Goal: Task Accomplishment & Management: Complete application form

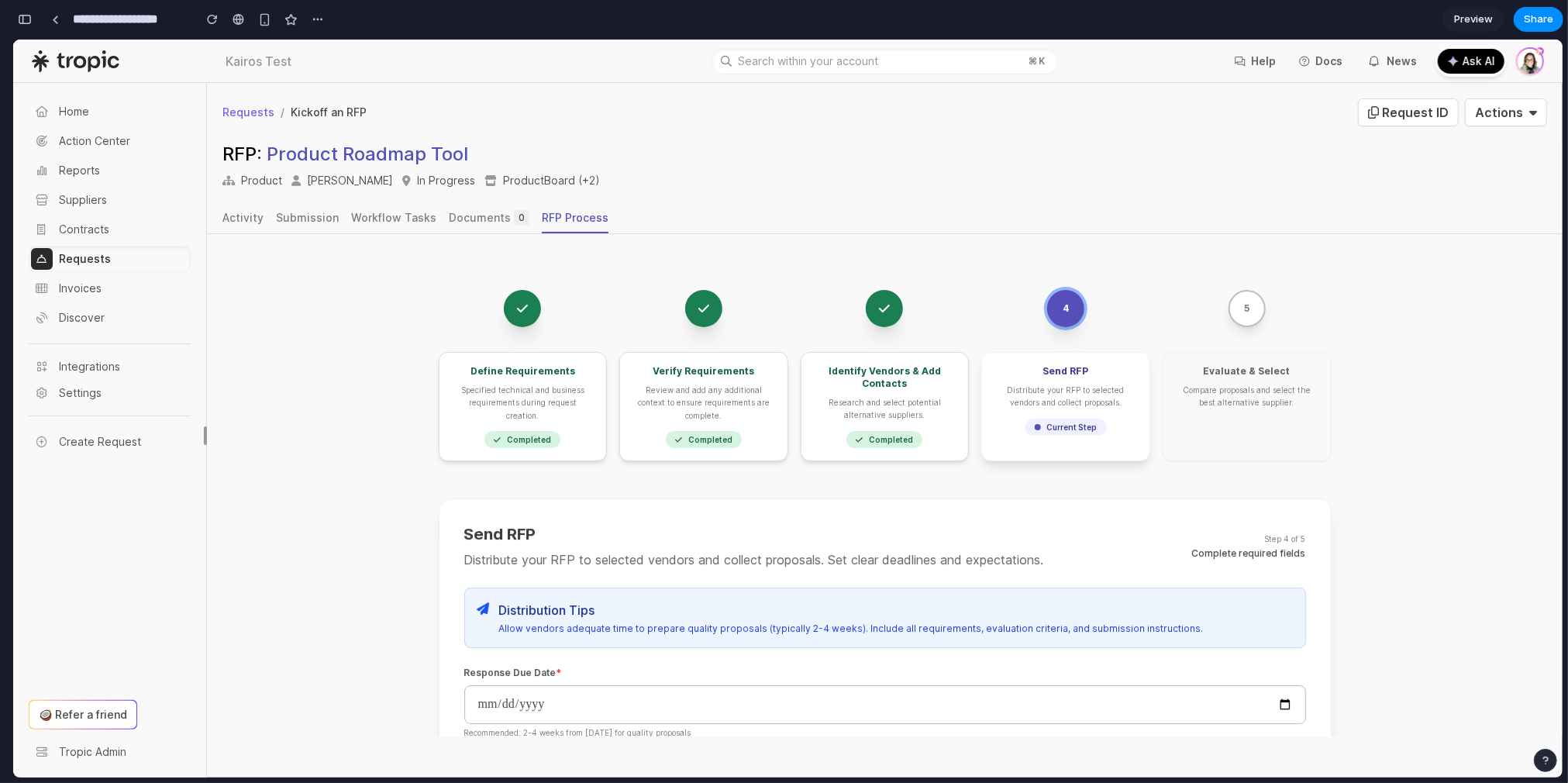
scroll to position [5772, 0]
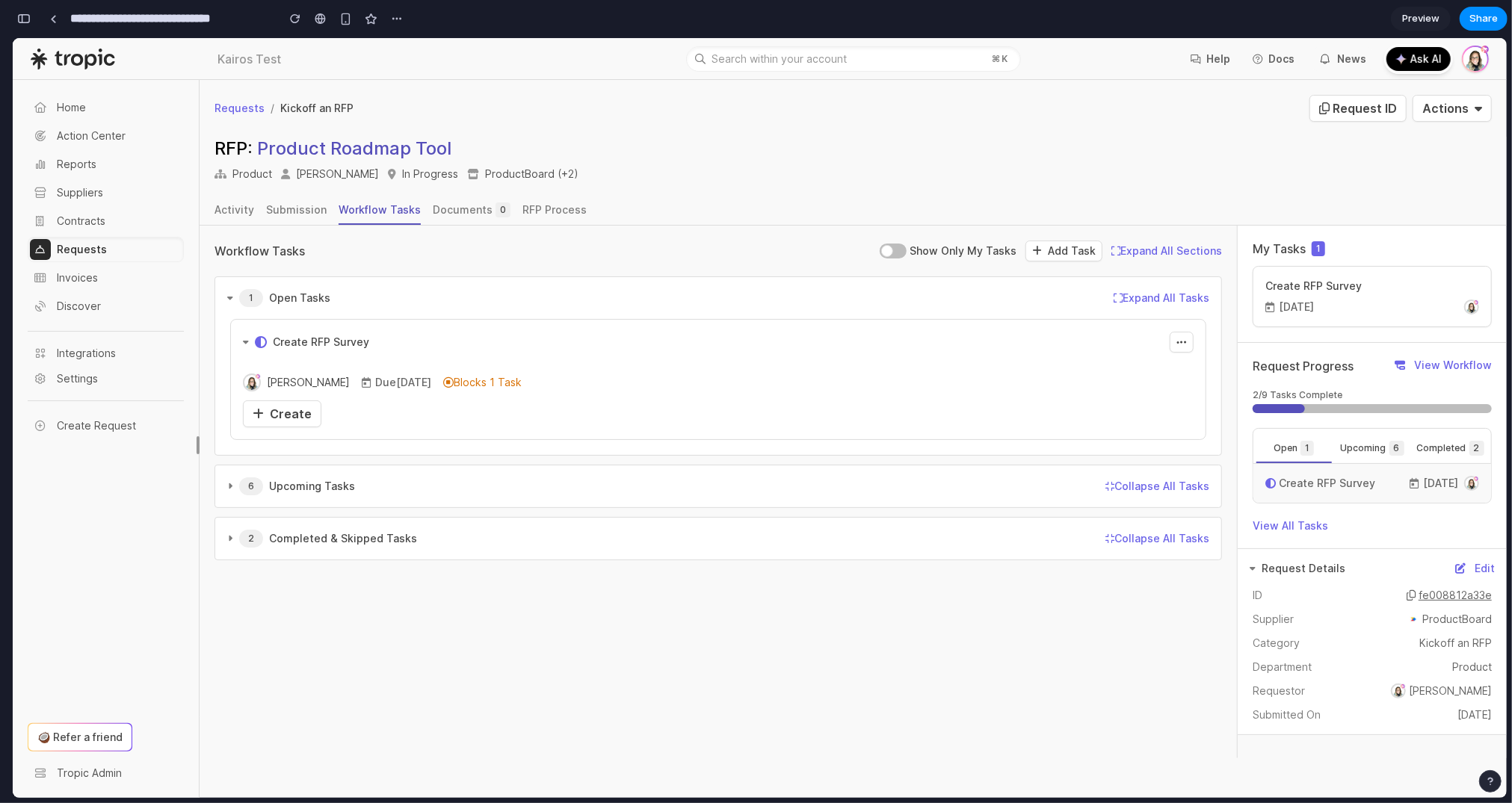
scroll to position [1370, 0]
click at [247, 412] on link "Create" at bounding box center [282, 413] width 78 height 27
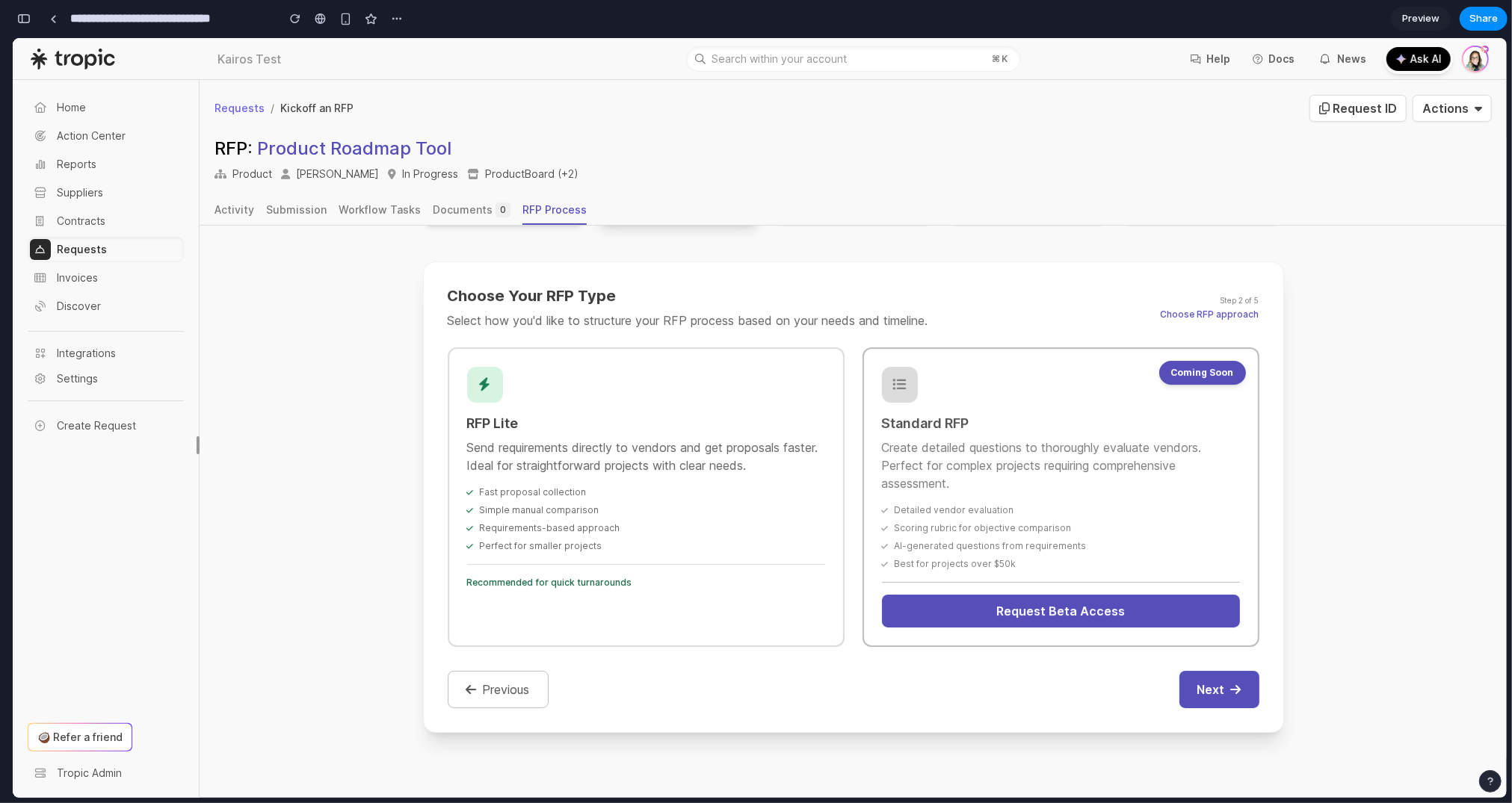
scroll to position [226, 0]
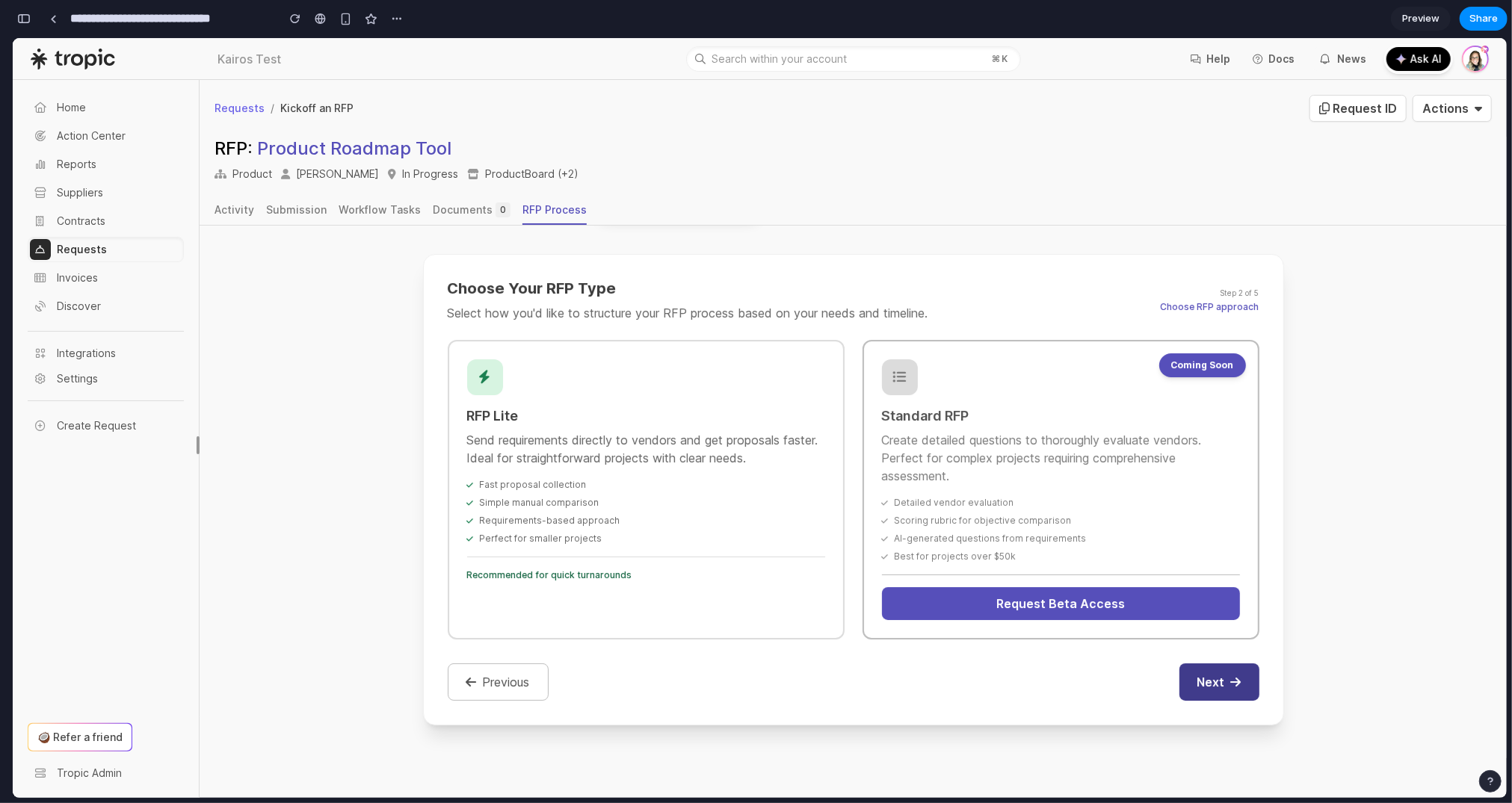
click at [1191, 672] on button "Next" at bounding box center [1220, 681] width 80 height 38
click at [1230, 676] on button "Next" at bounding box center [1220, 681] width 80 height 38
click at [540, 514] on span "Requirements-based approach" at bounding box center [550, 520] width 140 height 12
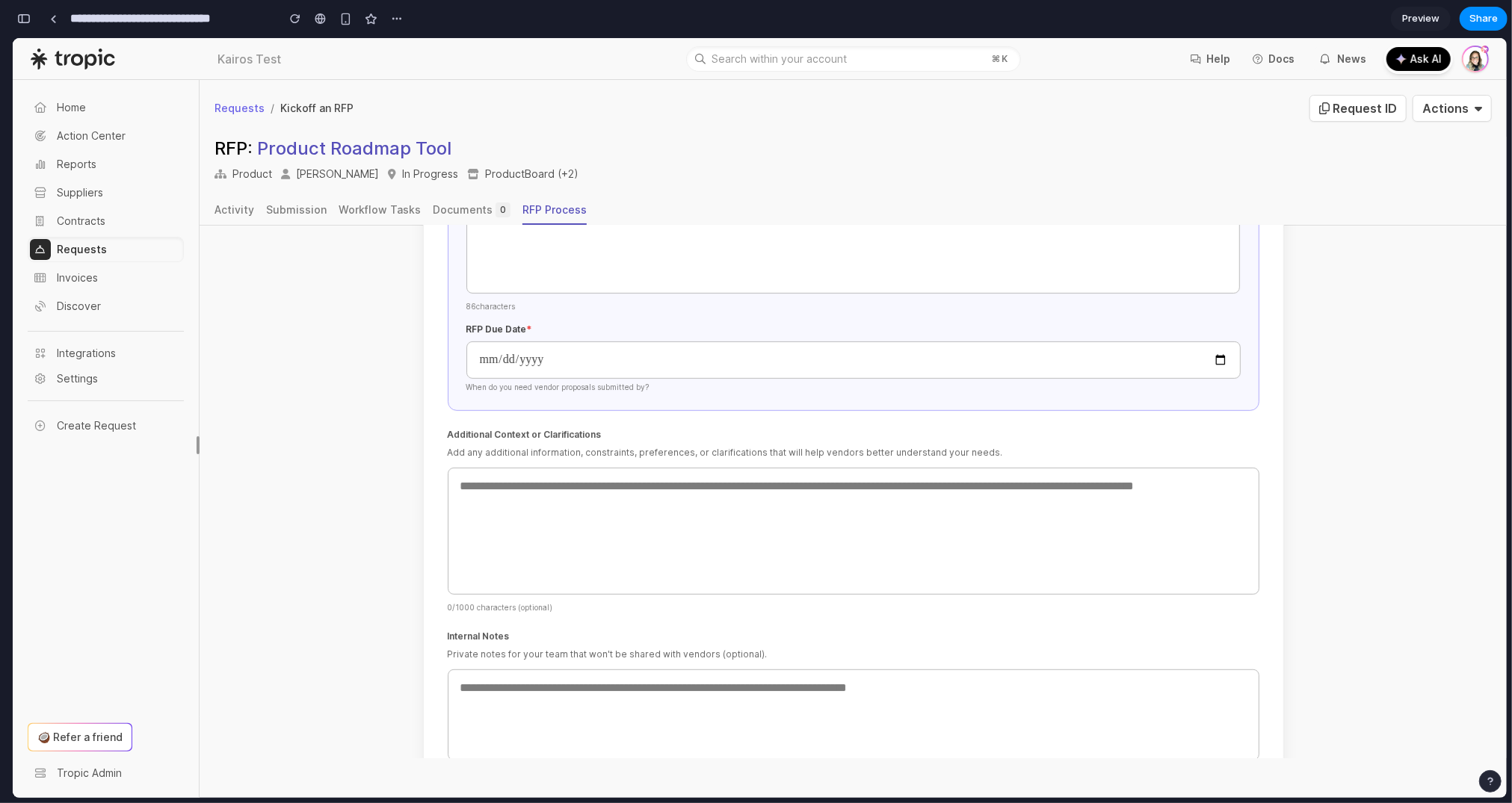
scroll to position [649, 0]
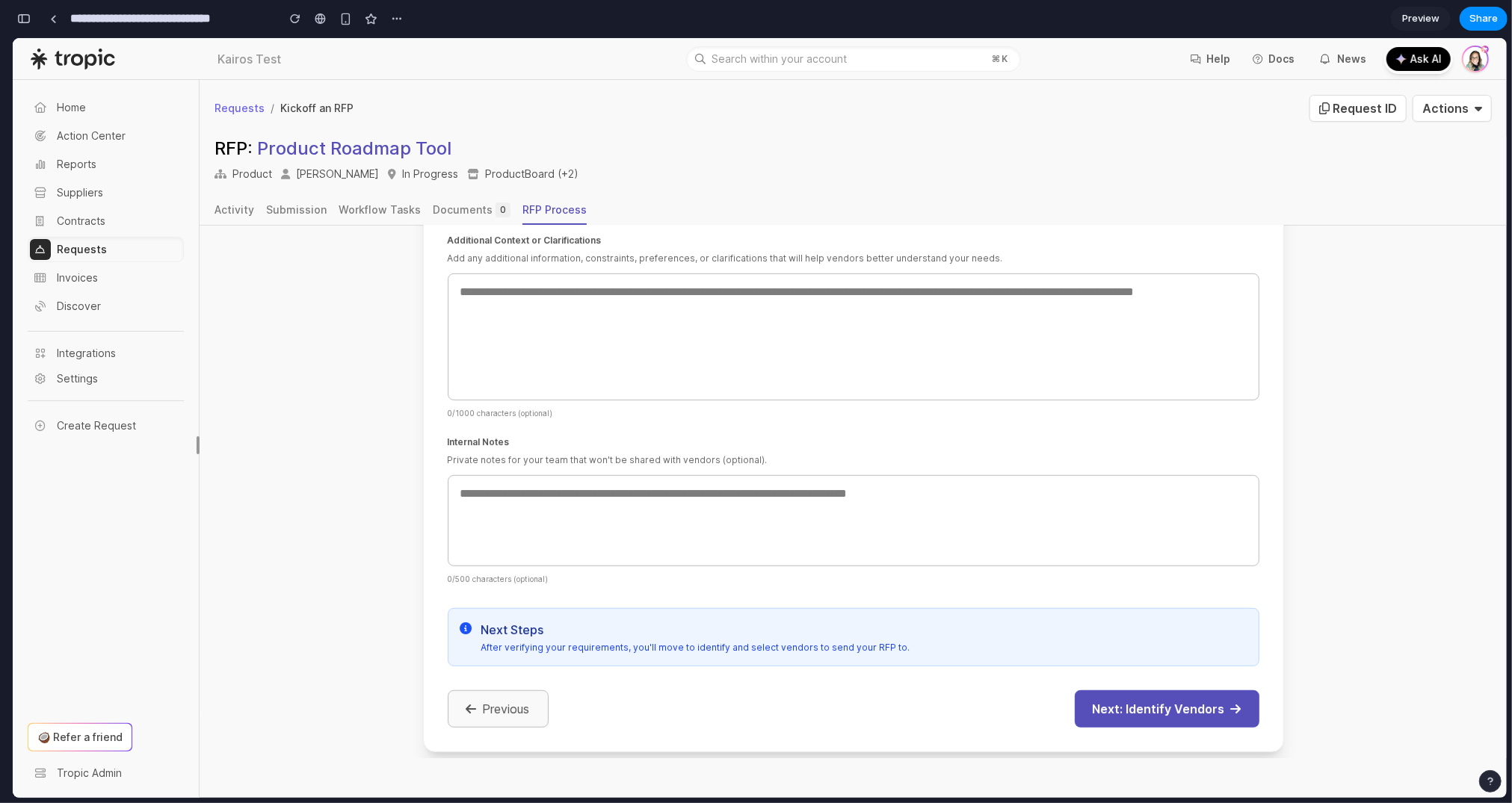
click at [490, 710] on button "Previous" at bounding box center [498, 708] width 101 height 38
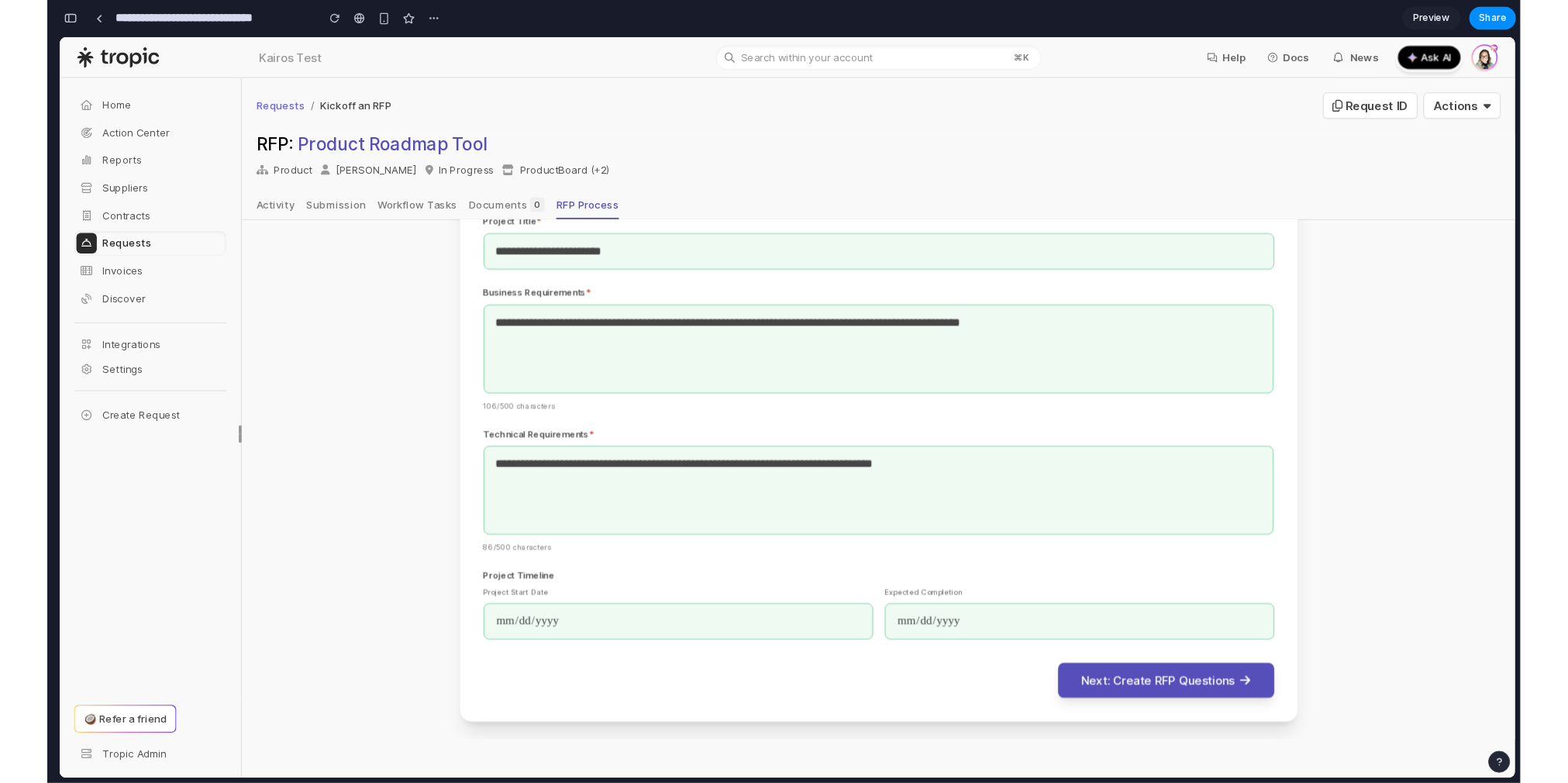
scroll to position [424, 0]
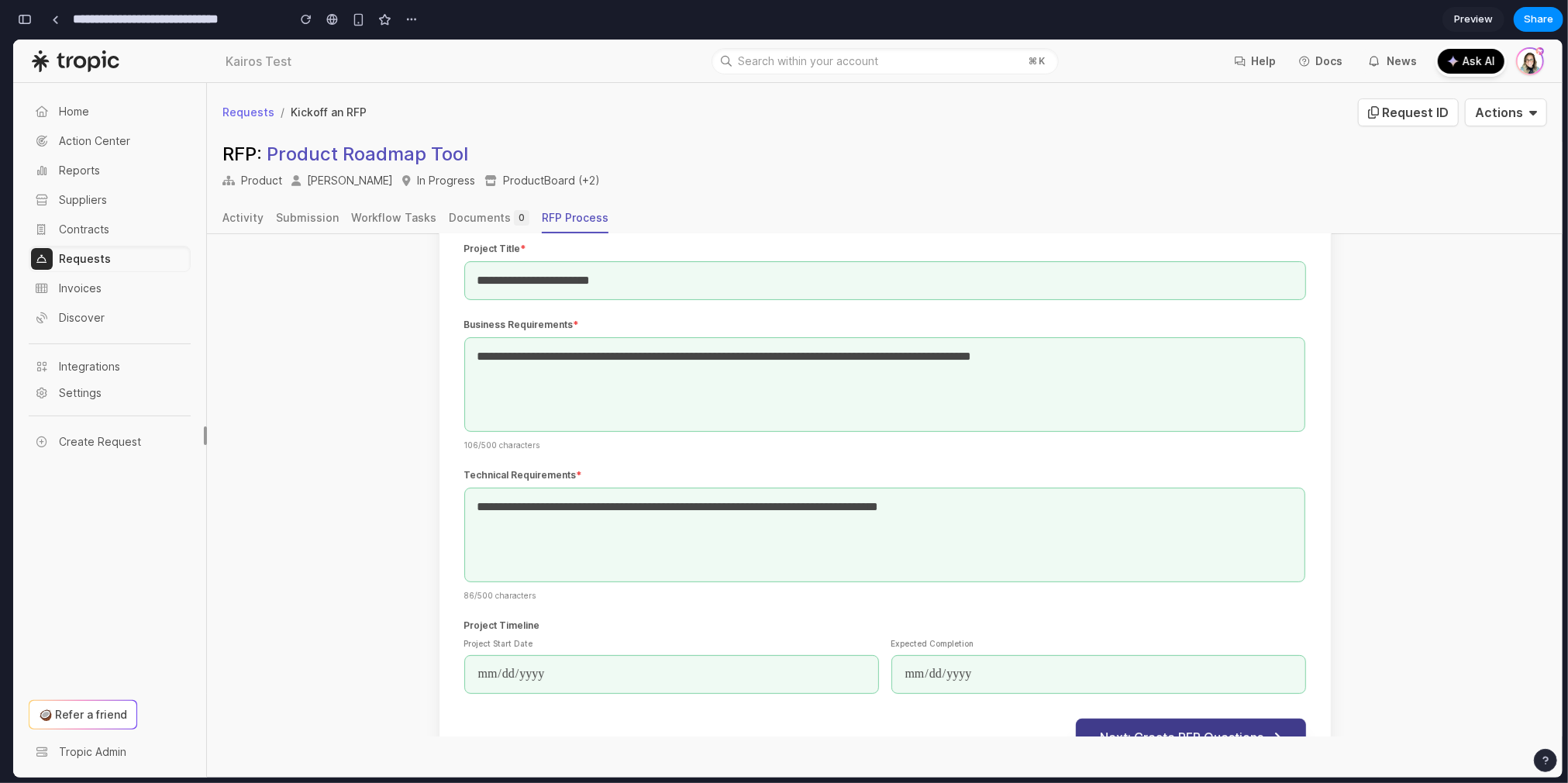
click at [1143, 718] on button "Next: Create RFP Questions" at bounding box center [1191, 736] width 230 height 37
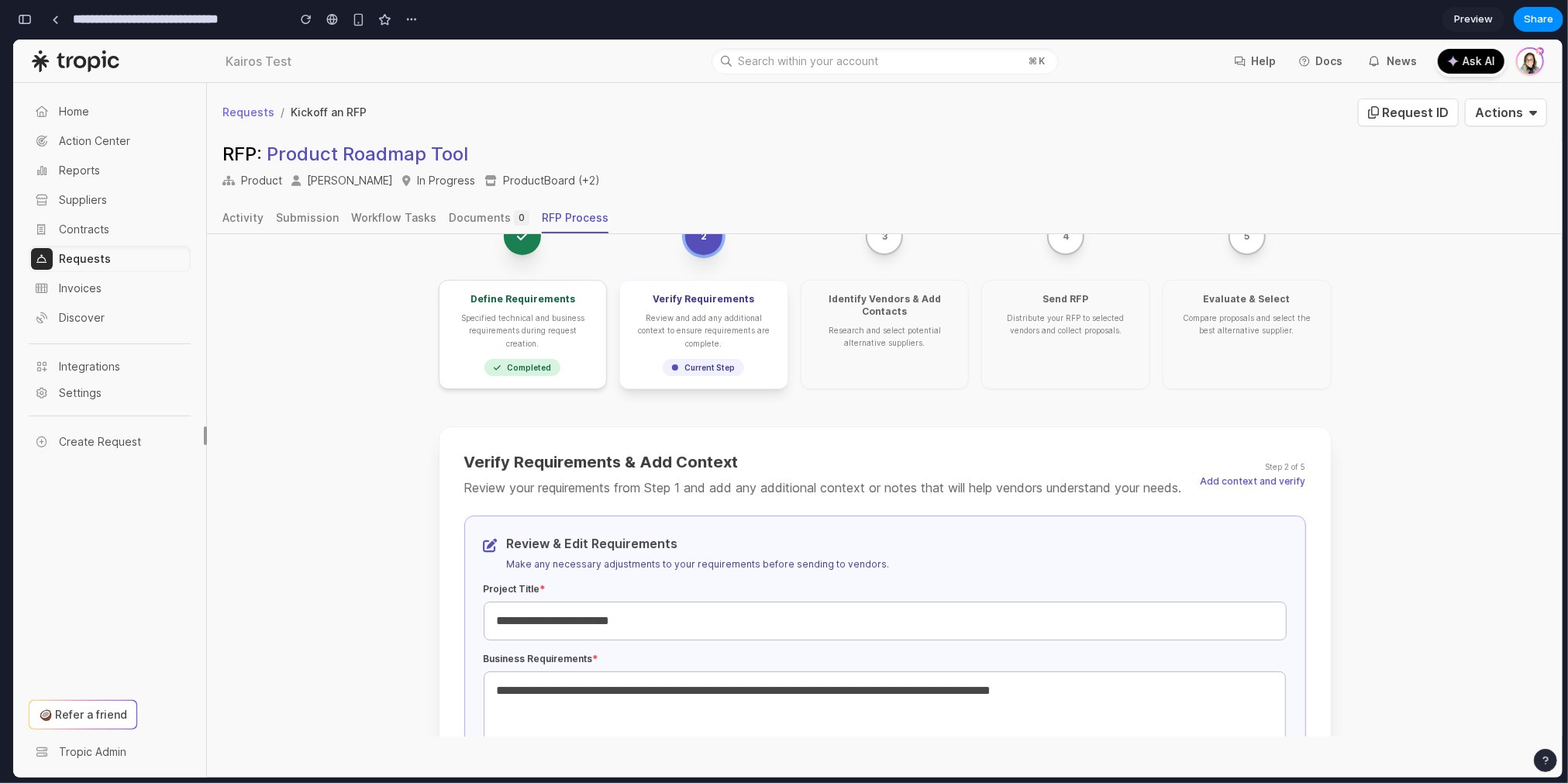
scroll to position [0, 0]
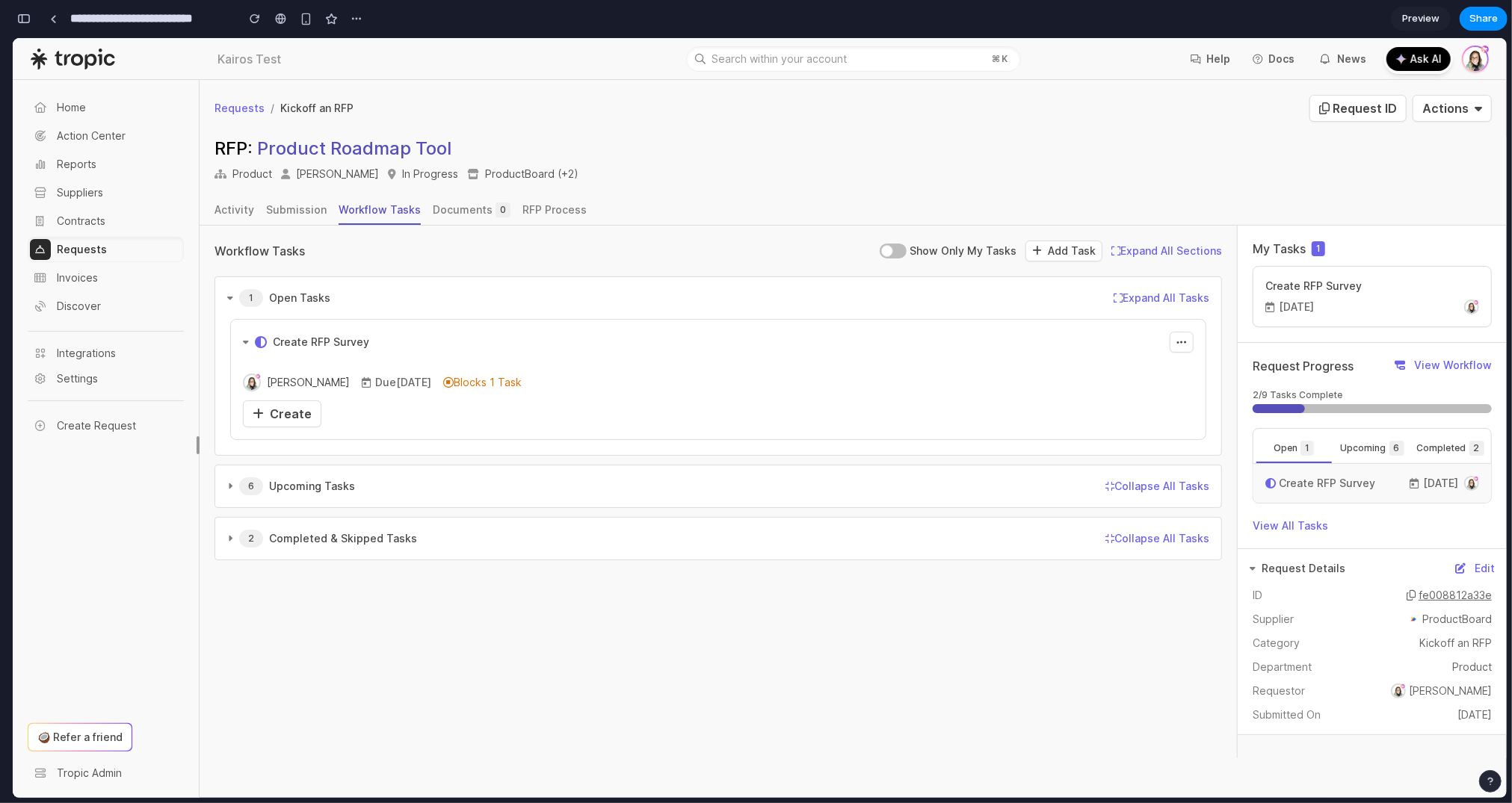
scroll to position [5802, 0]
click at [304, 409] on span "Create" at bounding box center [291, 413] width 42 height 15
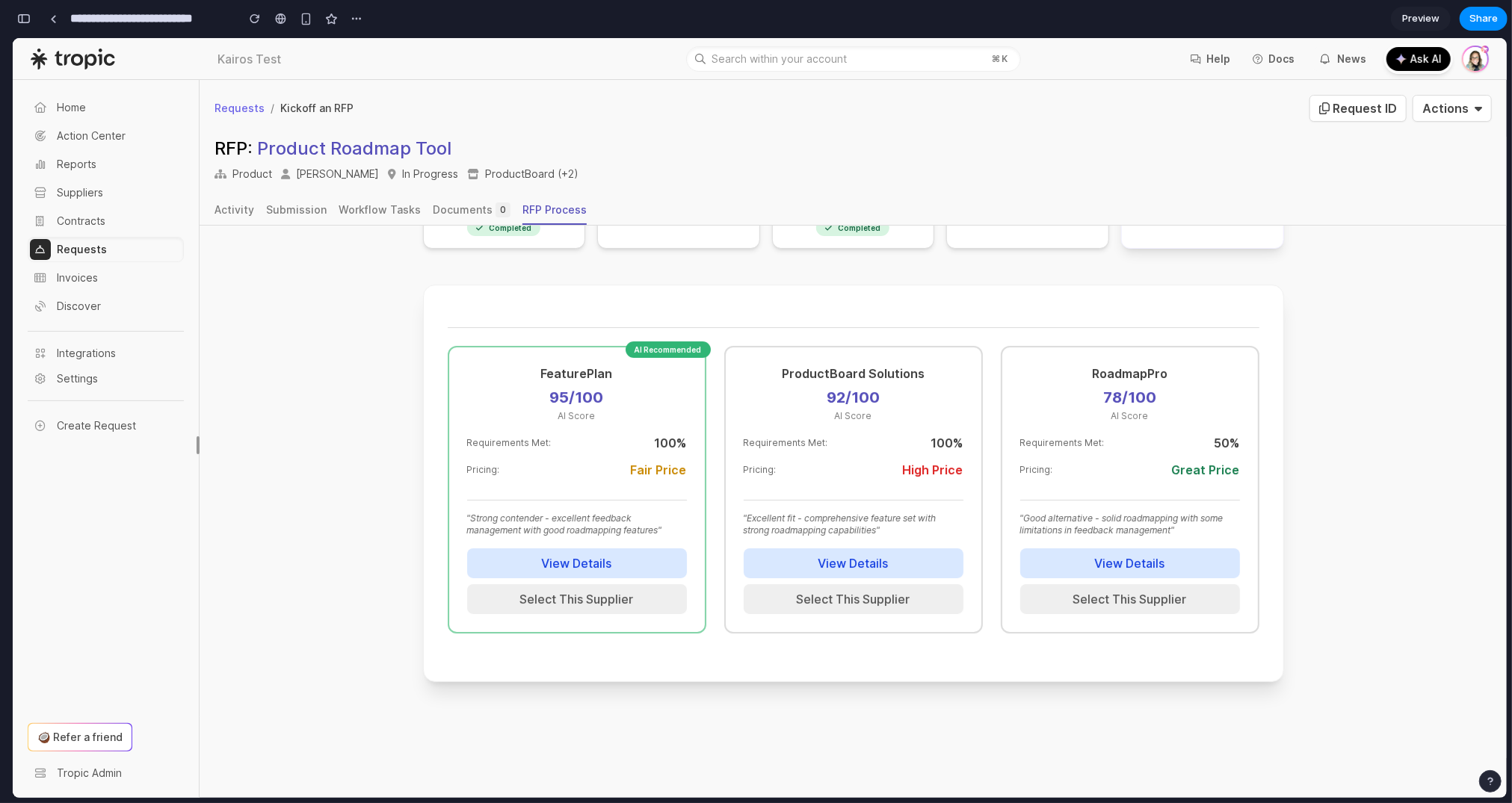
scroll to position [226, 0]
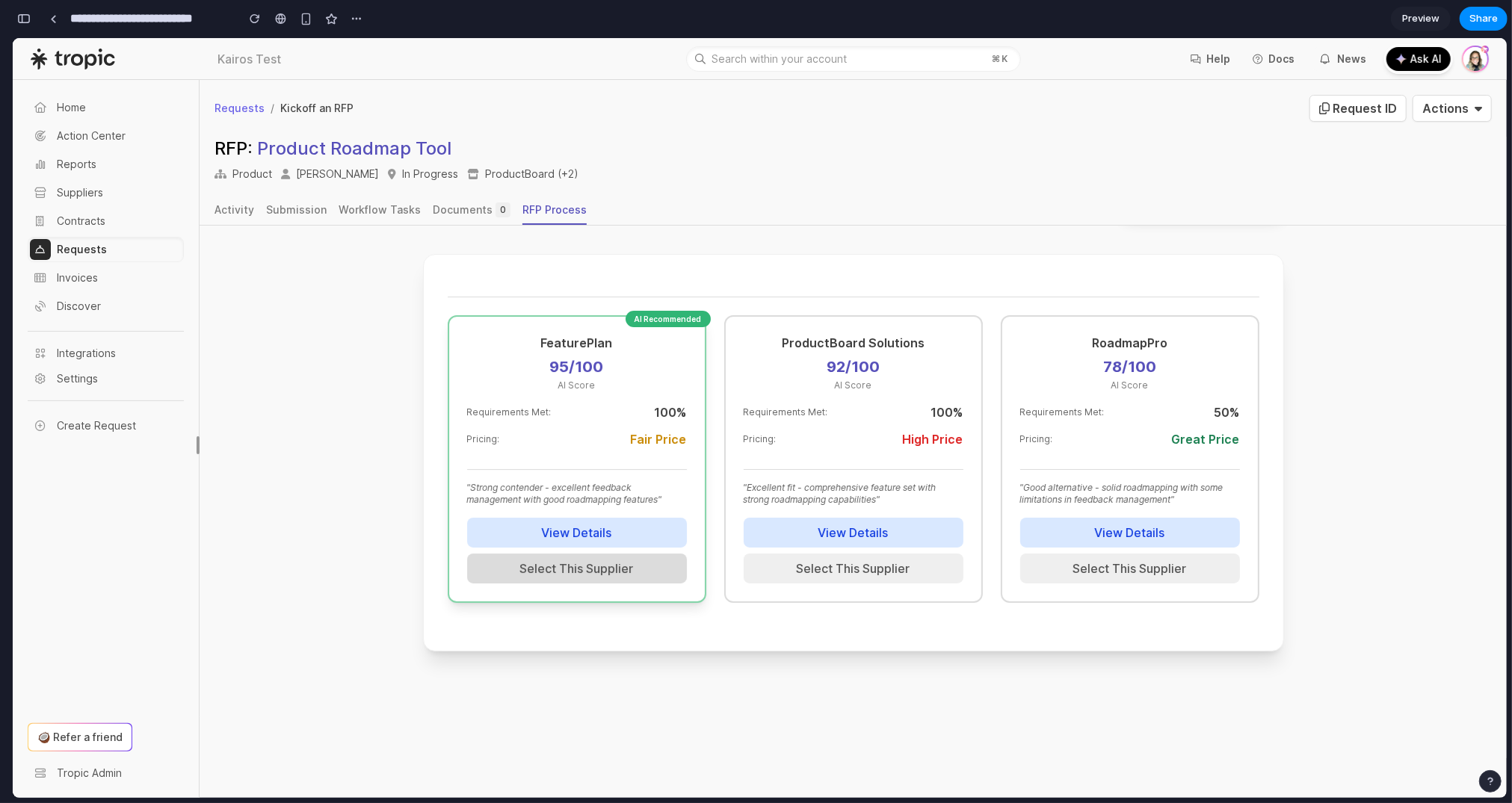
click at [613, 570] on button "Select This Supplier" at bounding box center [576, 568] width 220 height 30
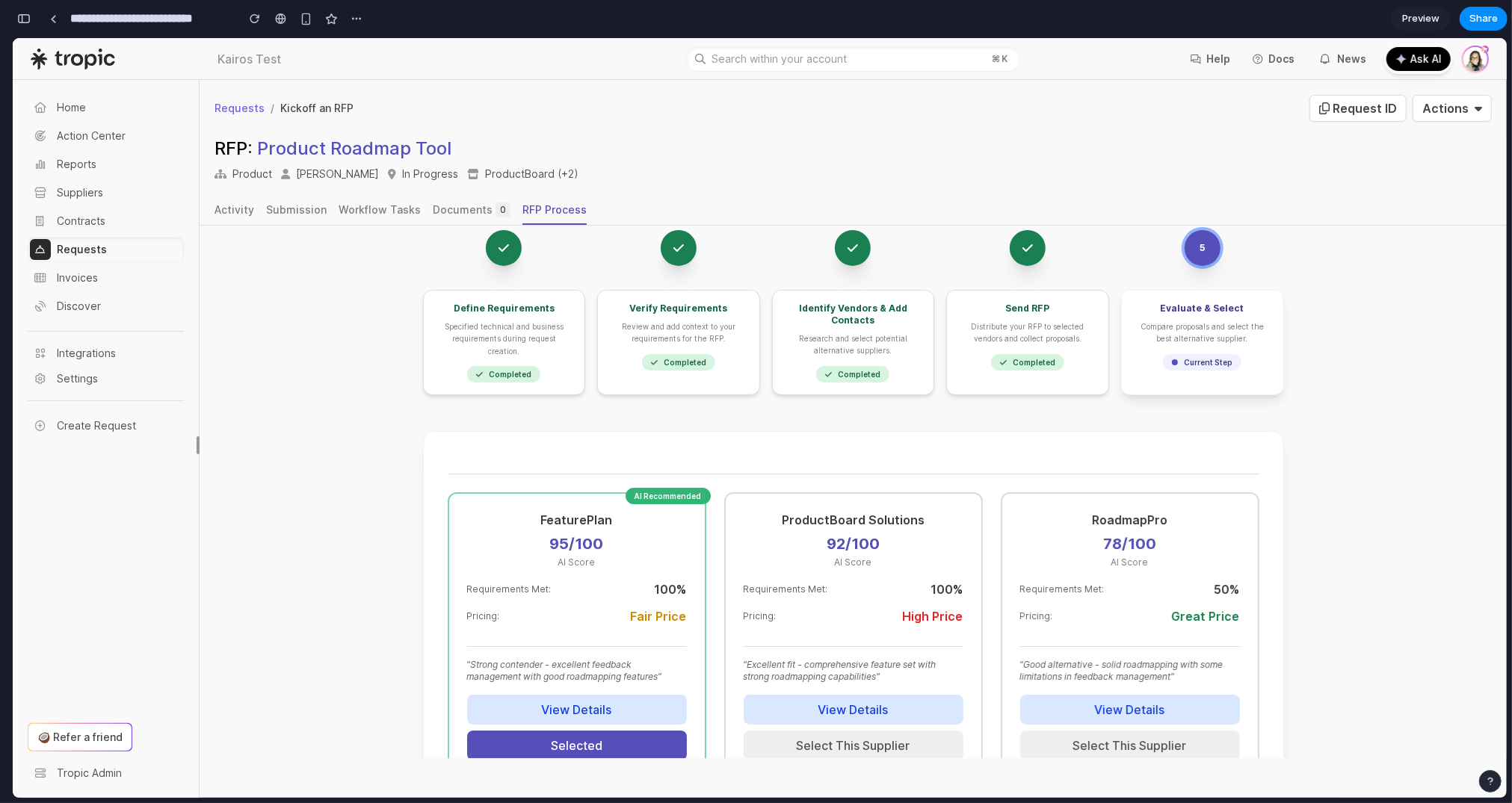
scroll to position [0, 0]
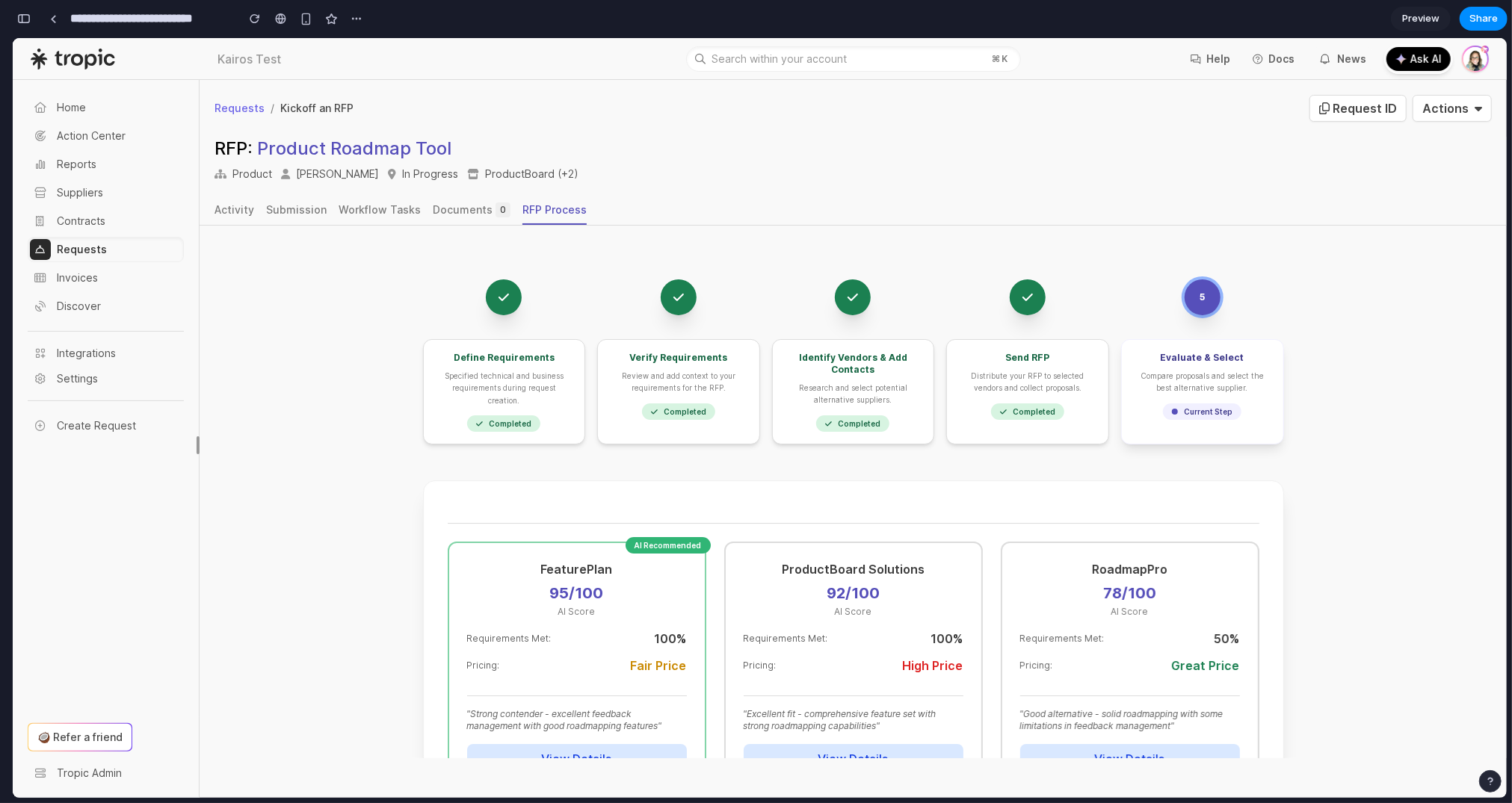
click at [971, 462] on div "5 Define Requirements Specified technical and business requirements during requ…" at bounding box center [853, 720] width 861 height 881
